Goal: Navigation & Orientation: Find specific page/section

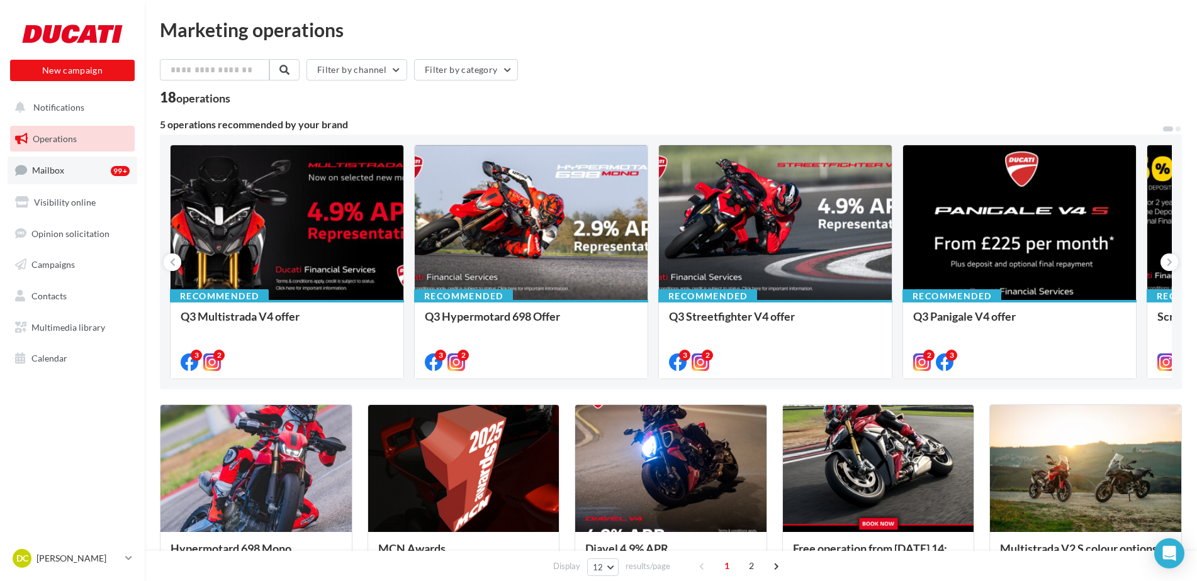
click at [51, 166] on span "Mailbox" at bounding box center [48, 170] width 32 height 11
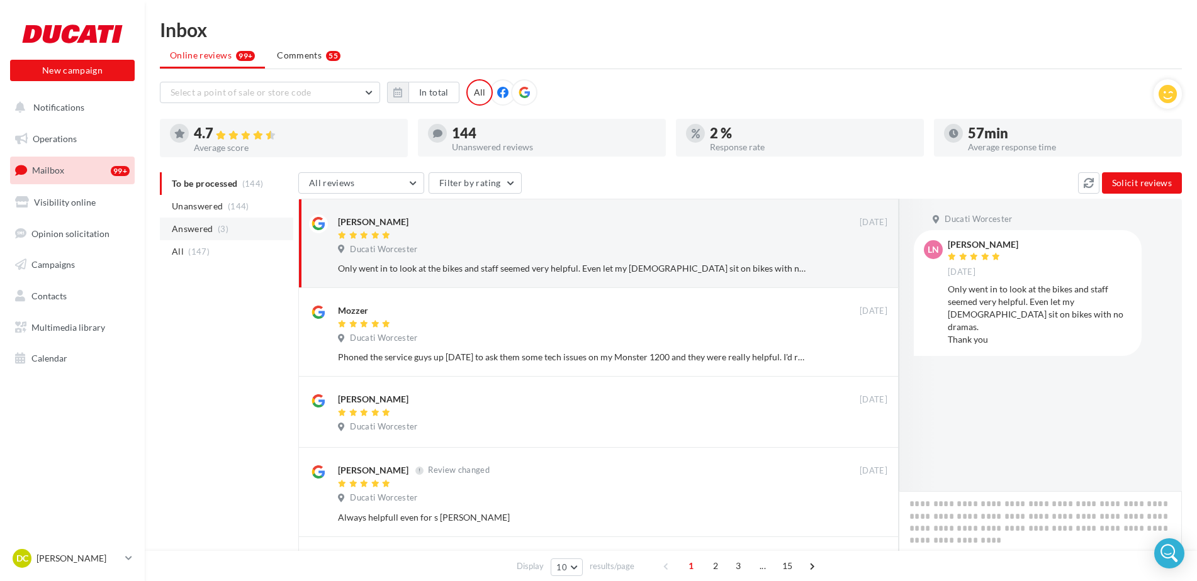
click at [204, 228] on span "Answered" at bounding box center [193, 229] width 42 height 13
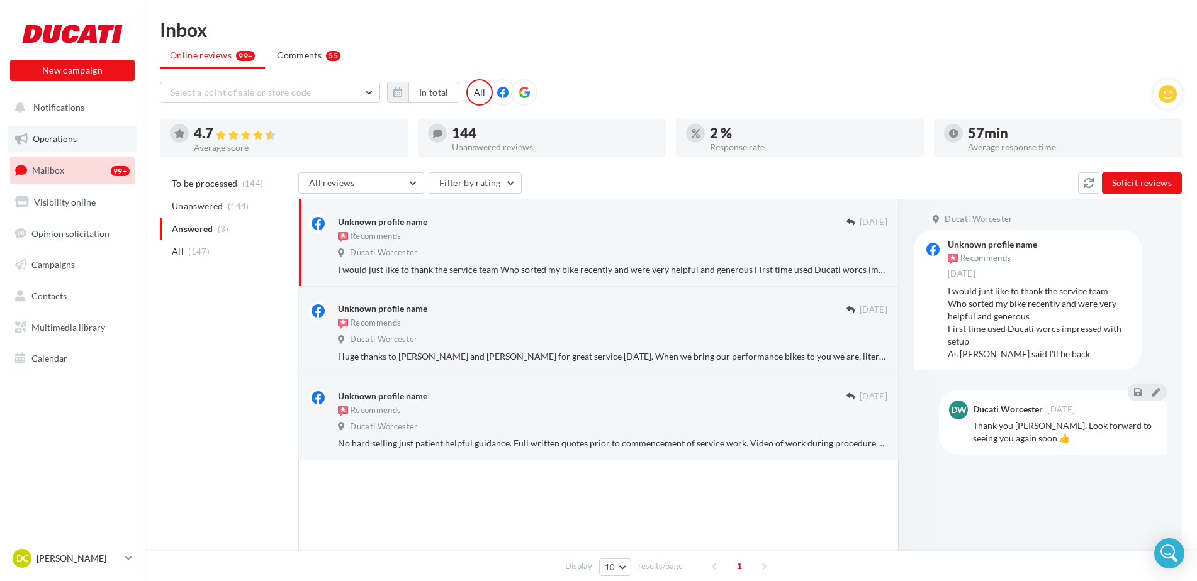
click at [60, 137] on span "Operations" at bounding box center [55, 138] width 44 height 11
